Goal: Information Seeking & Learning: Learn about a topic

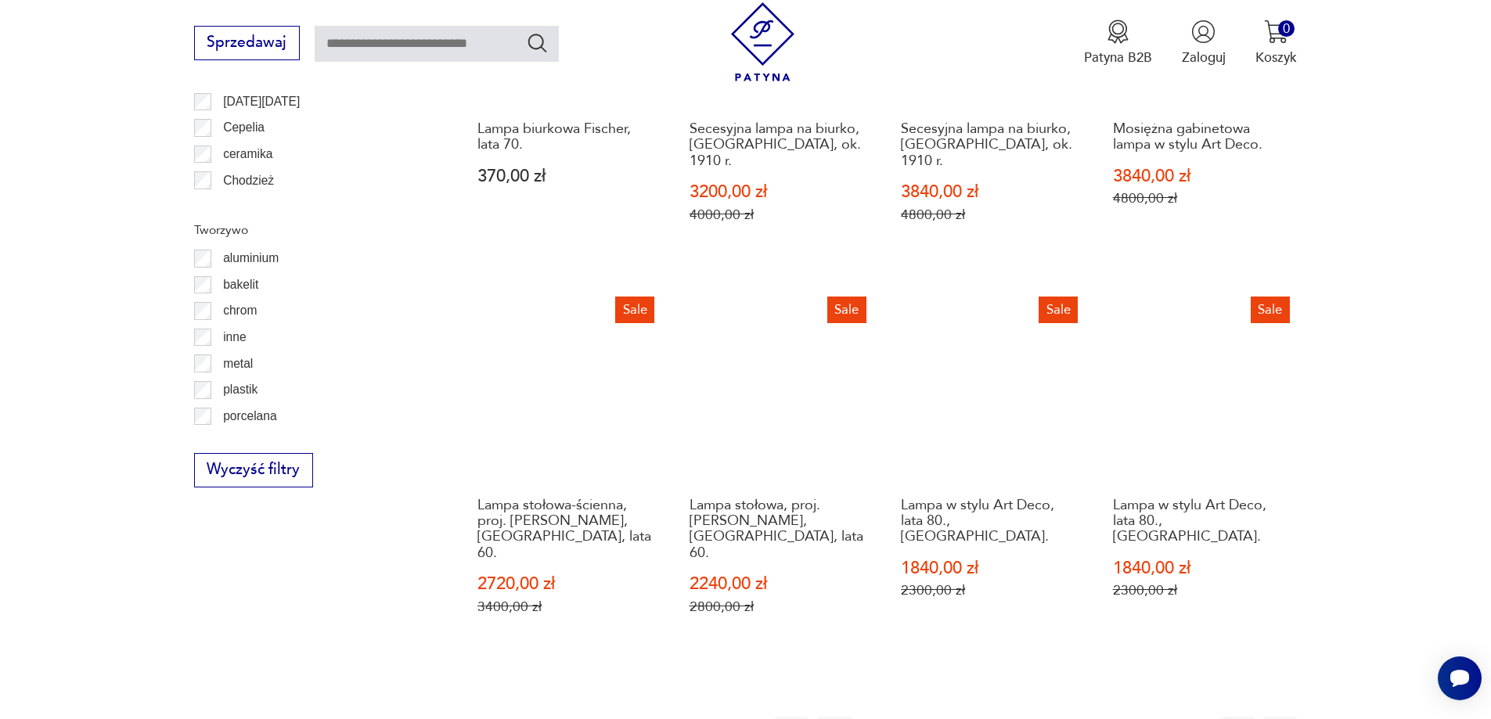
scroll to position [1770, 0]
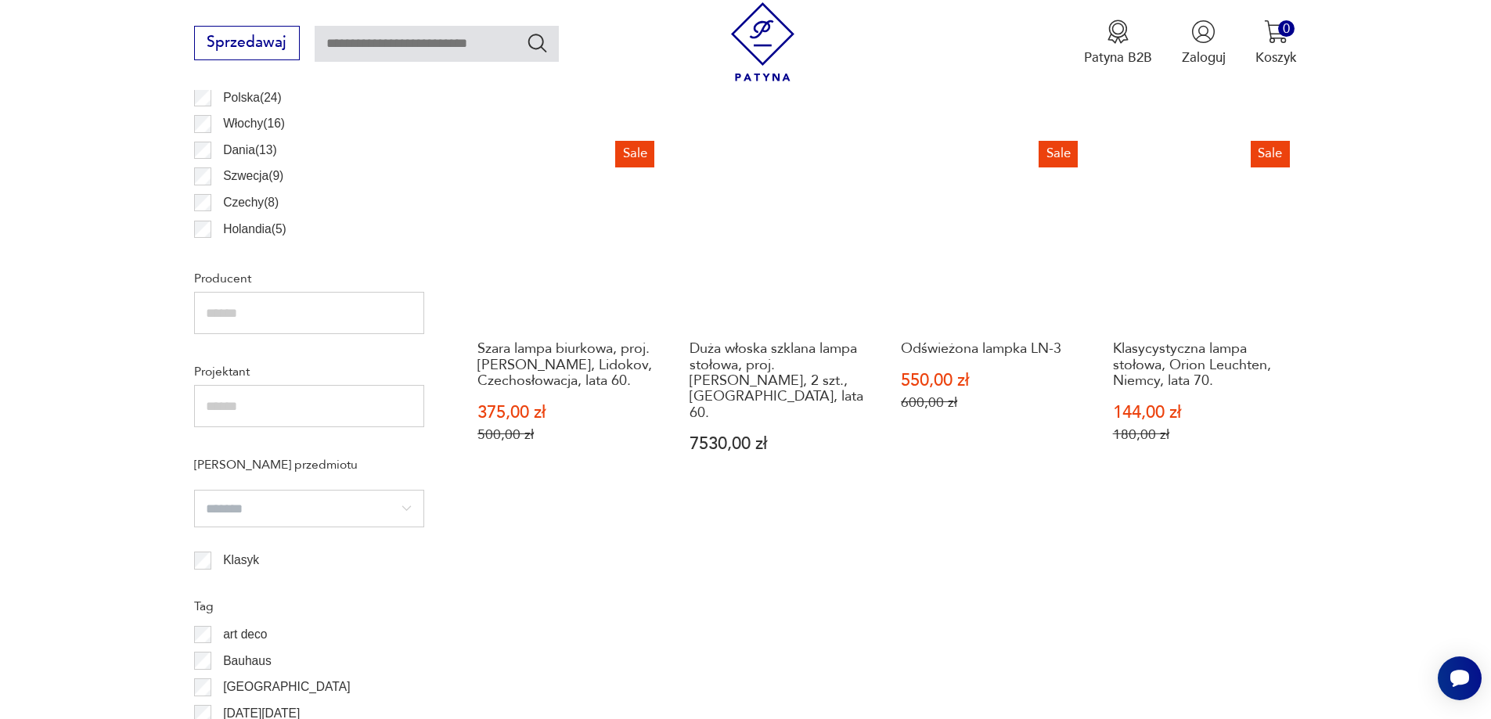
scroll to position [1378, 0]
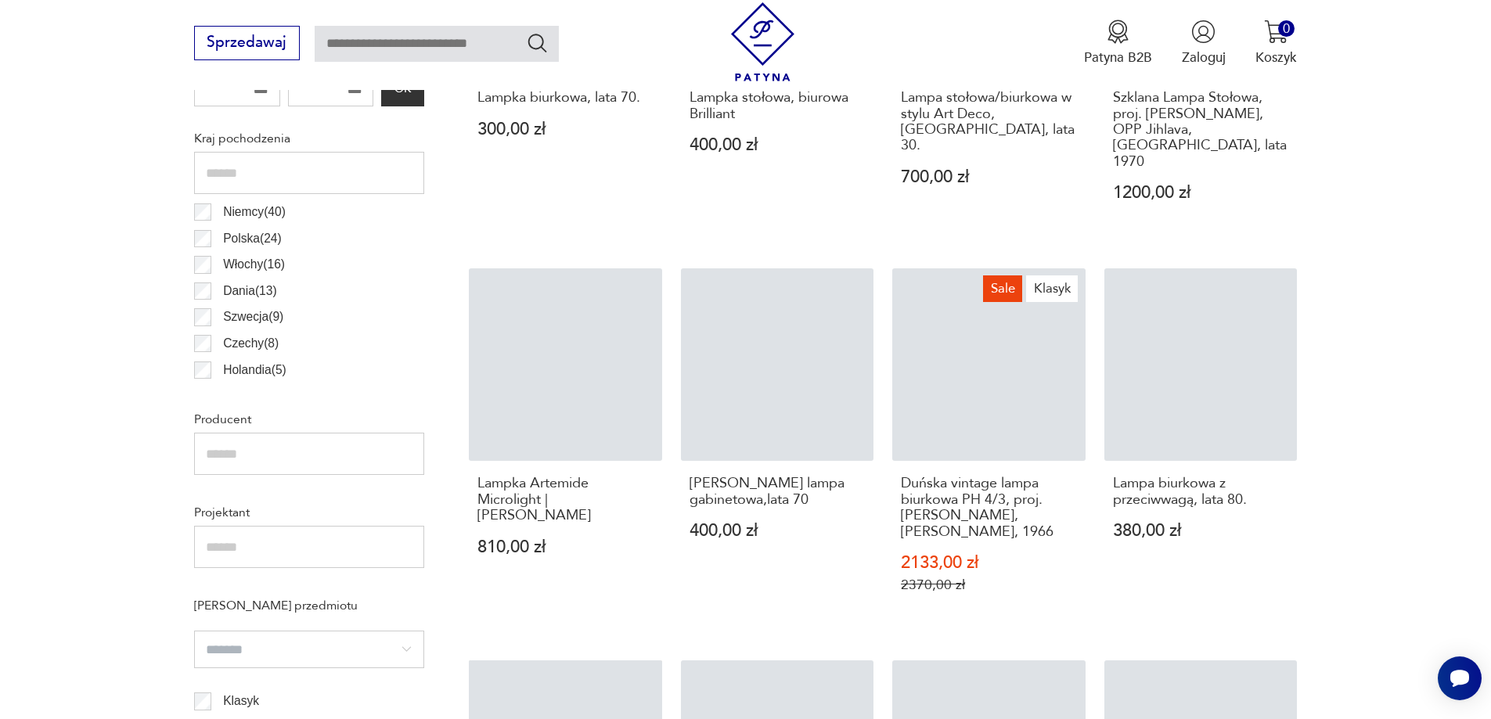
scroll to position [1510, 0]
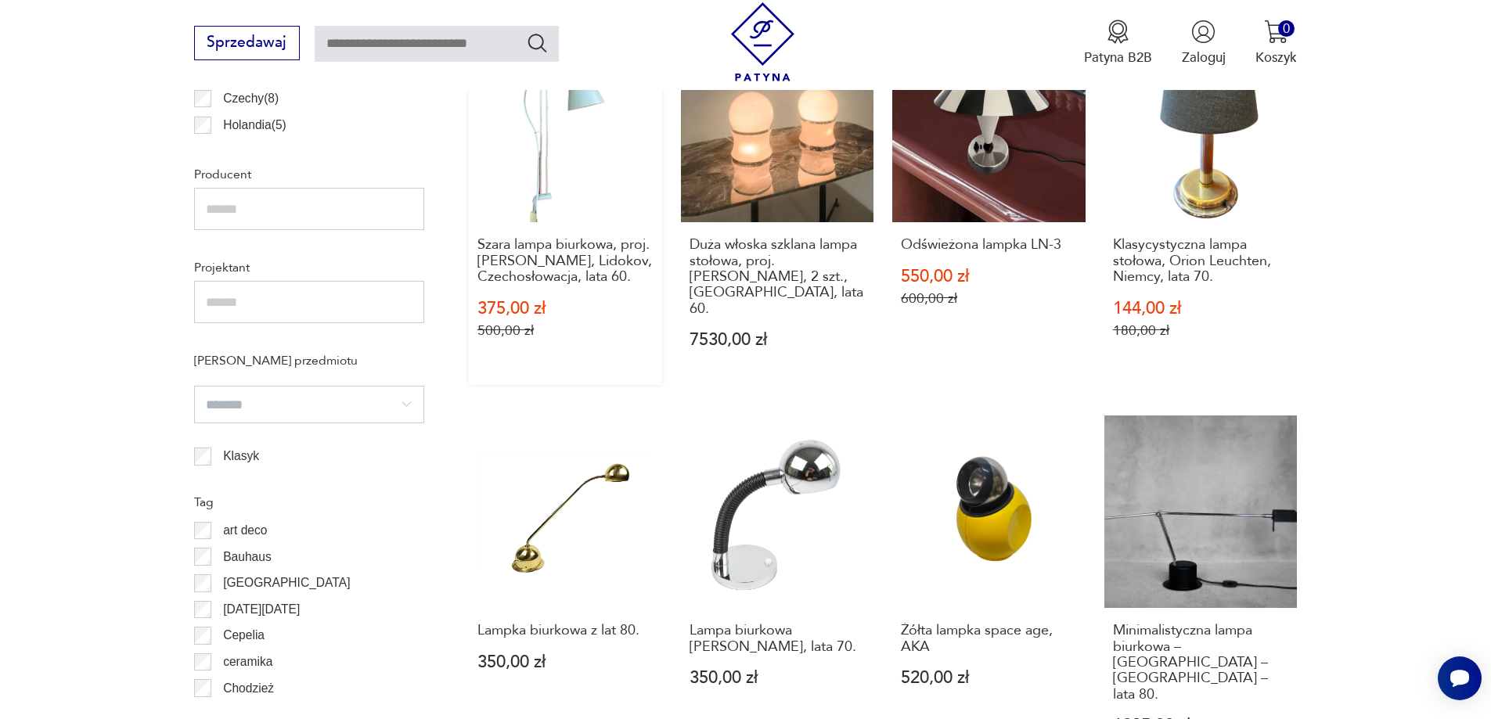
scroll to position [1378, 0]
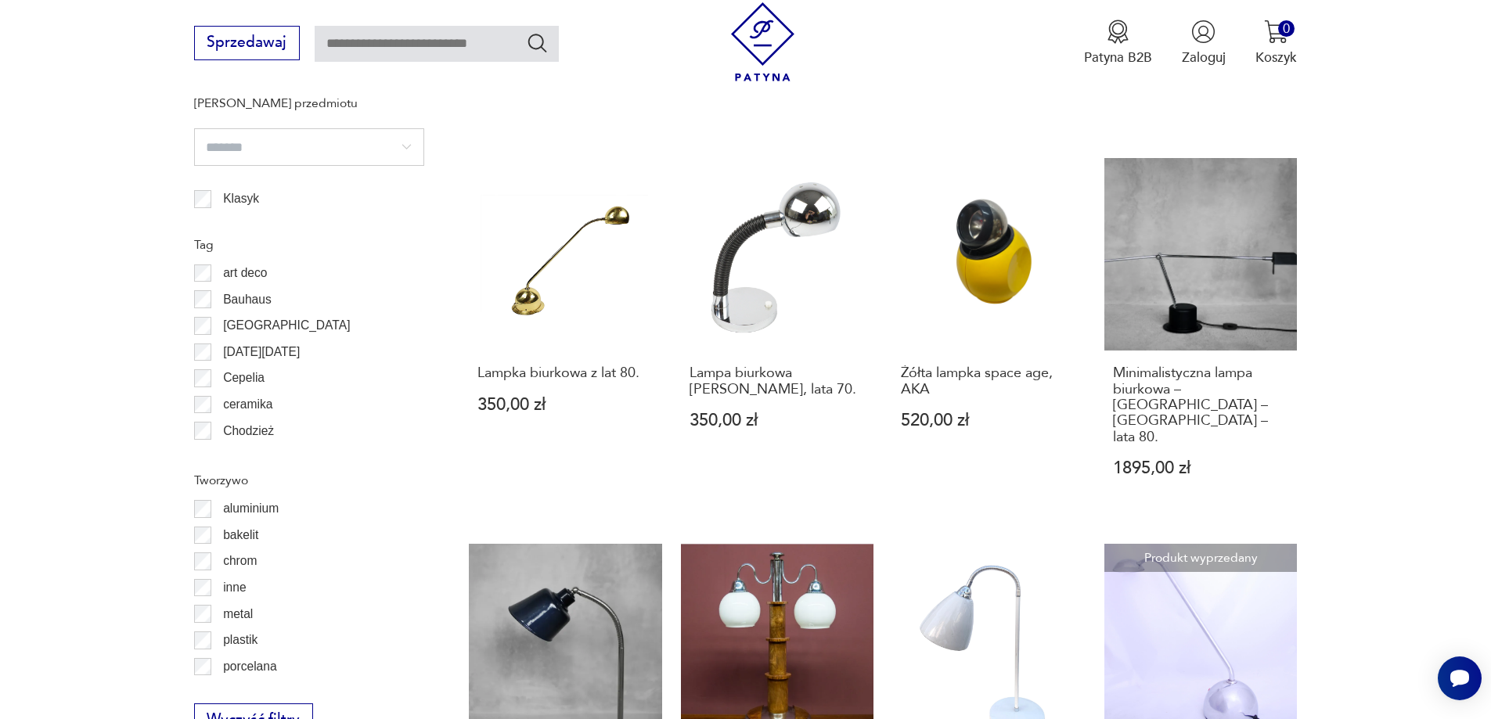
scroll to position [1510, 0]
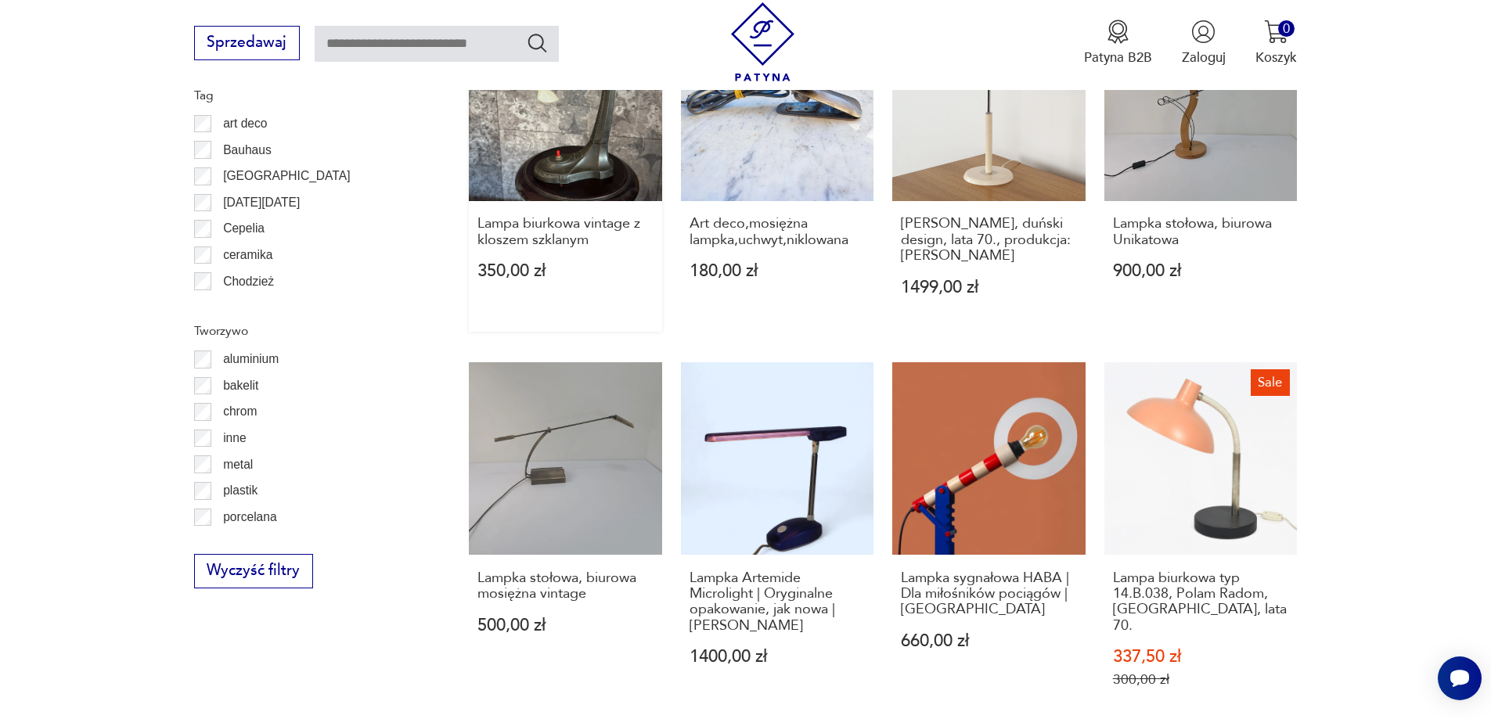
scroll to position [2181, 0]
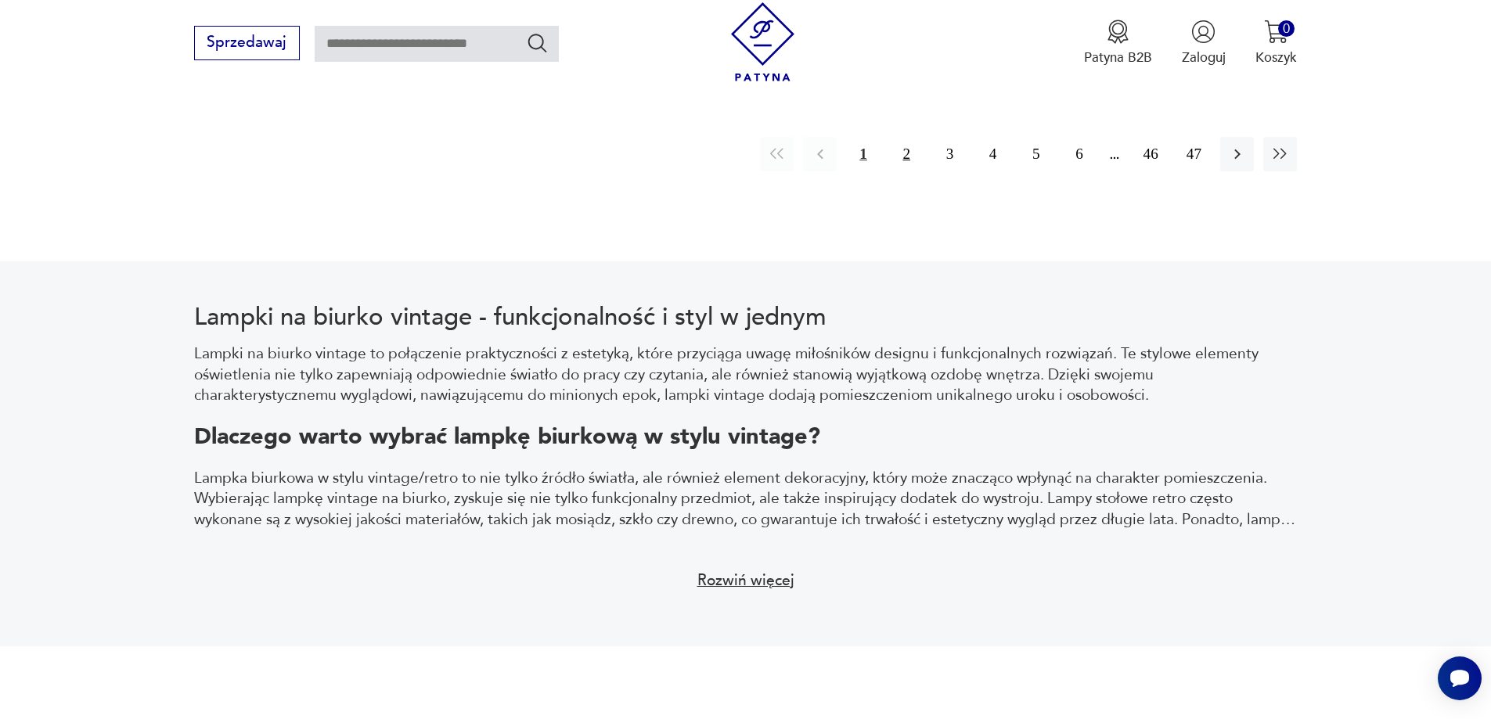
click at [907, 137] on button "2" at bounding box center [907, 154] width 34 height 34
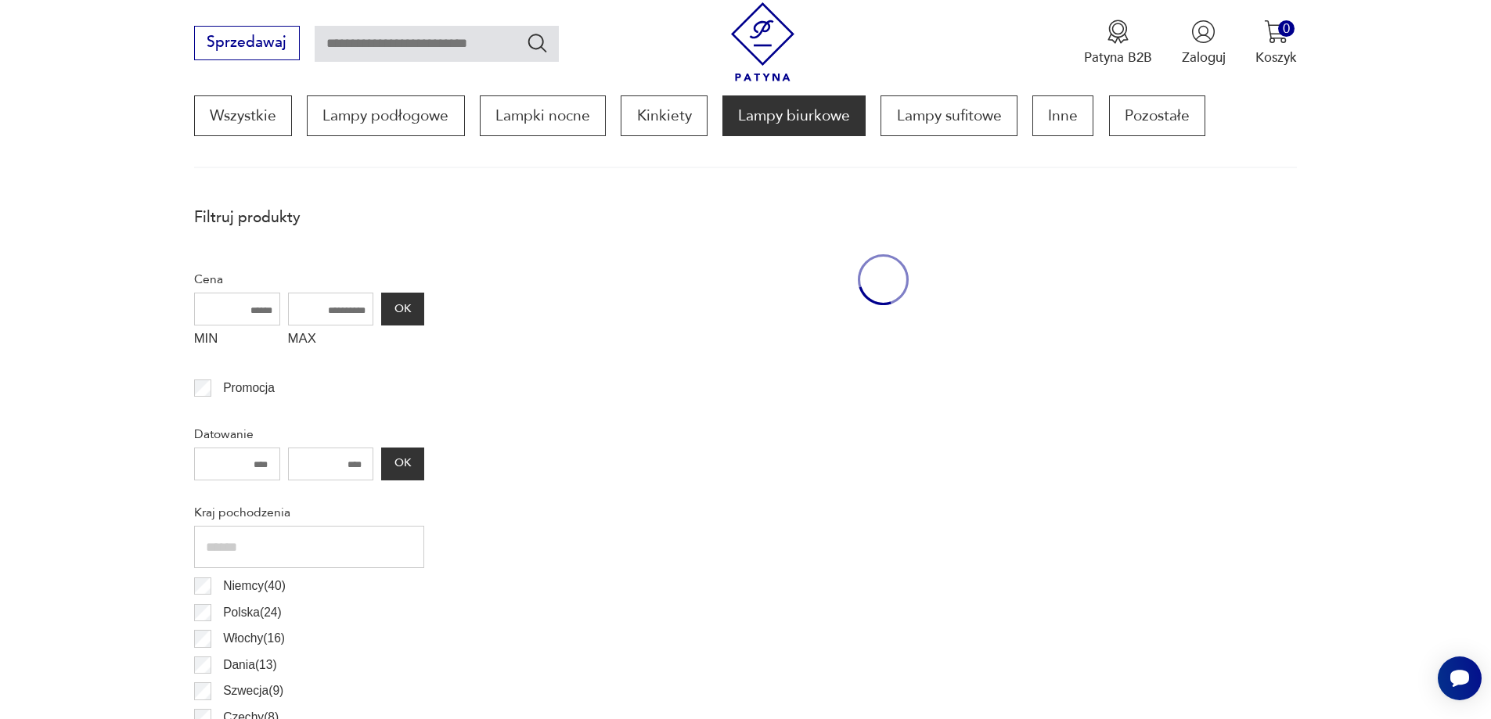
scroll to position [466, 0]
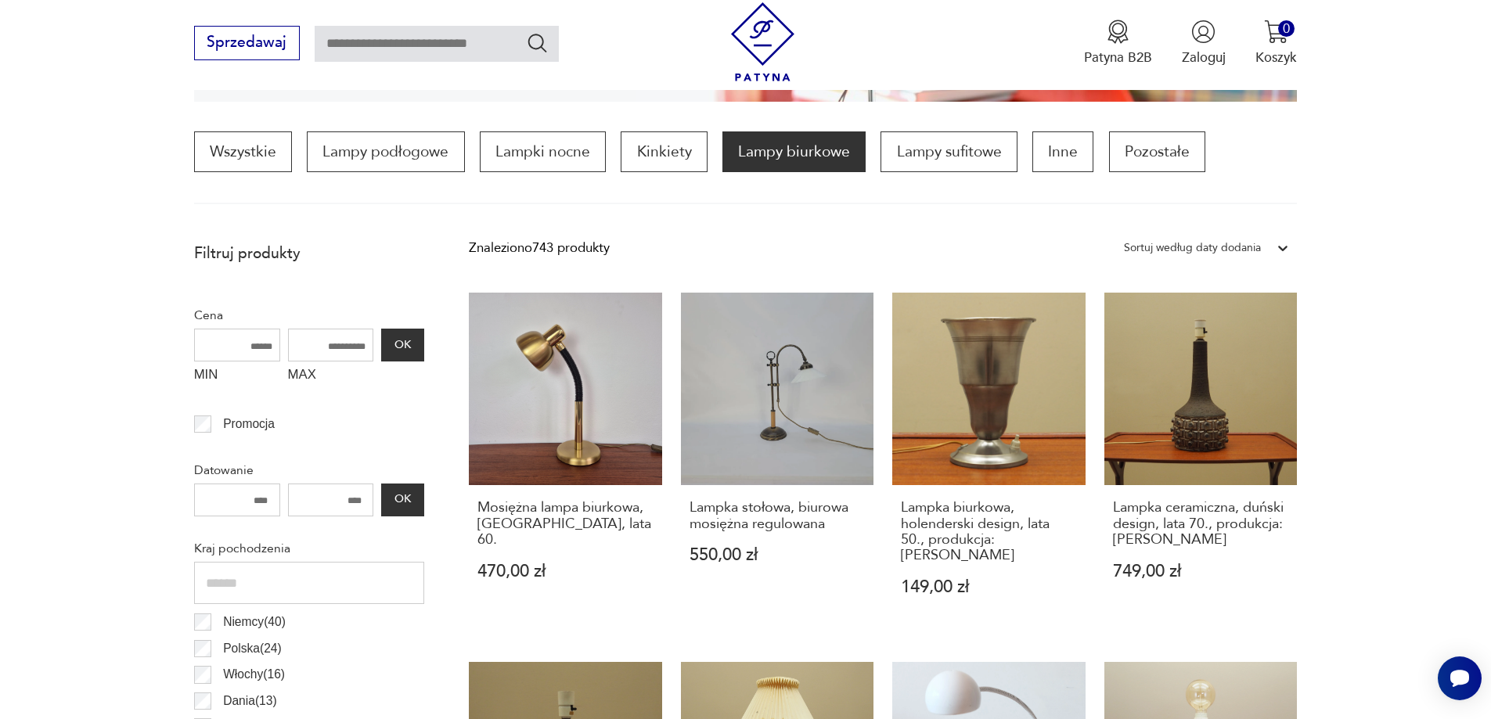
scroll to position [1378, 0]
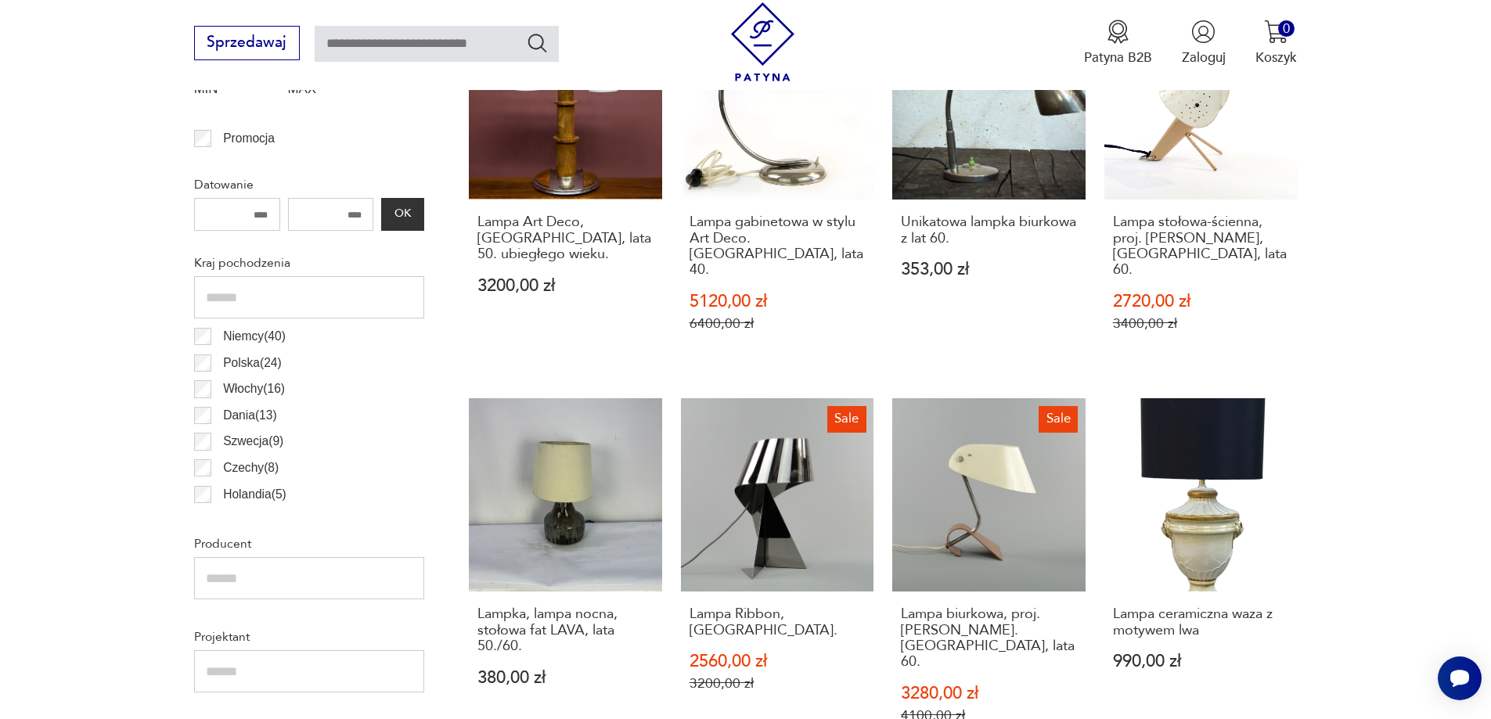
scroll to position [726, 0]
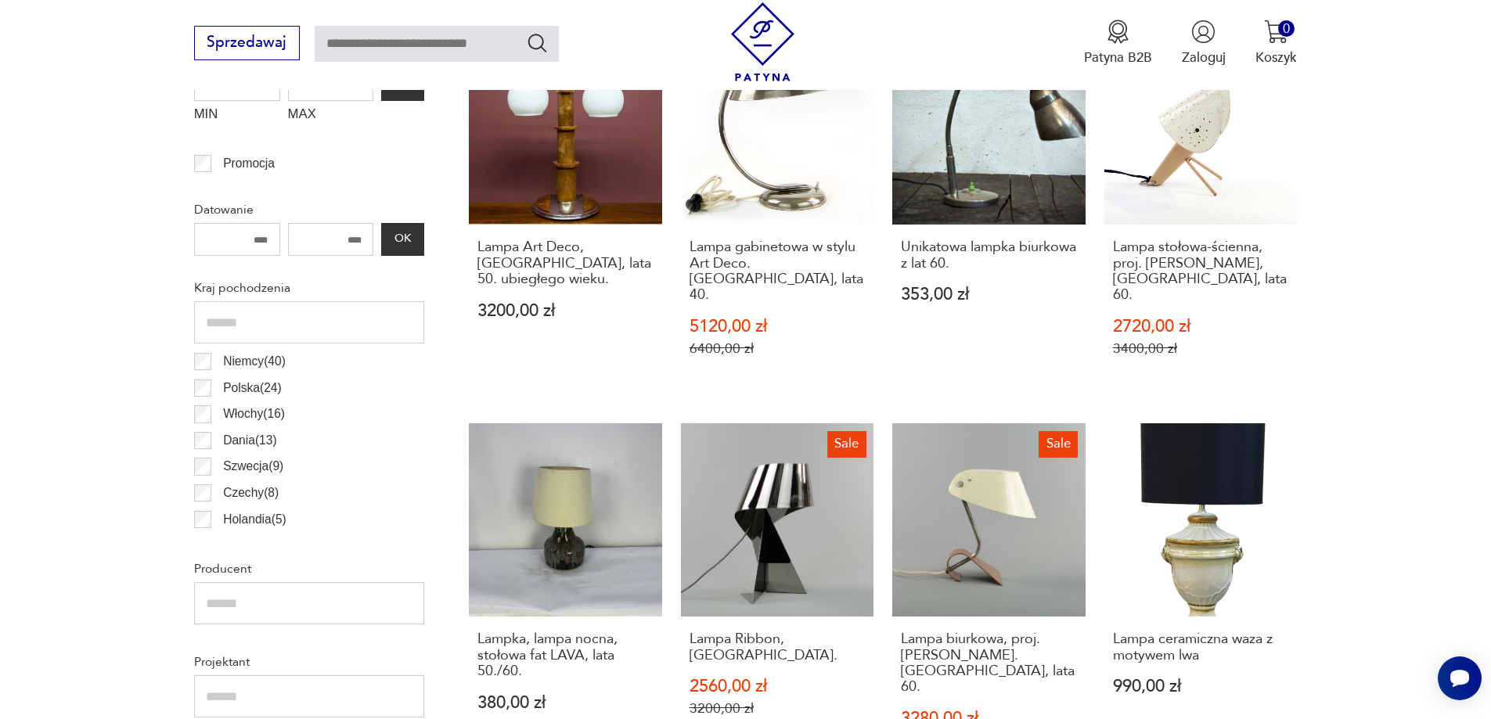
scroll to position [51, 0]
